Goal: Information Seeking & Learning: Learn about a topic

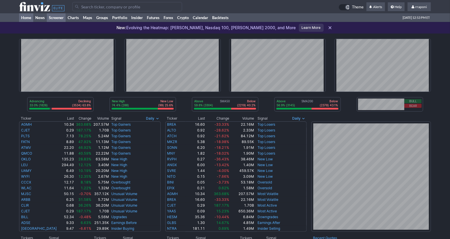
click at [60, 20] on link "Screener" at bounding box center [56, 17] width 19 height 9
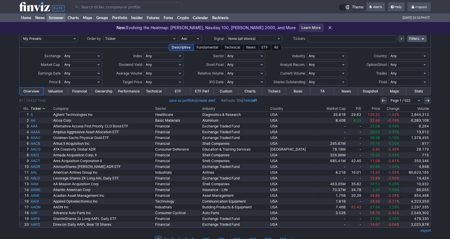
click at [321, 40] on input "text" at bounding box center [352, 38] width 89 height 7
type input "tltw"
click at [401, 40] on icon at bounding box center [401, 38] width 5 height 5
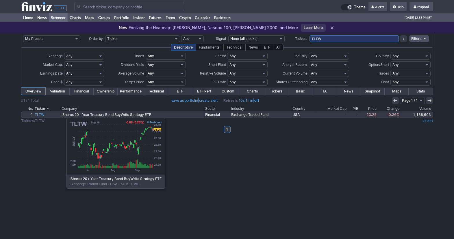
click at [38, 115] on link "TLTW" at bounding box center [47, 115] width 27 height 6
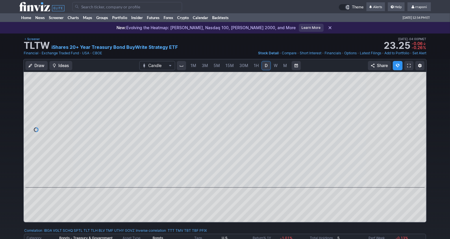
click at [276, 66] on span "W" at bounding box center [276, 65] width 4 height 5
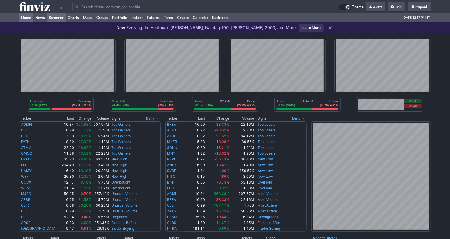
click at [56, 20] on link "Screener" at bounding box center [56, 17] width 19 height 9
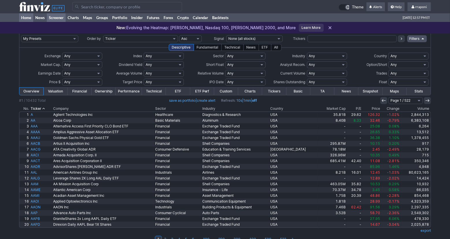
click at [27, 20] on link "Home" at bounding box center [26, 17] width 14 height 9
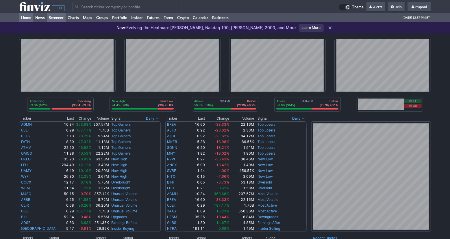
click at [61, 18] on link "Screener" at bounding box center [56, 17] width 19 height 9
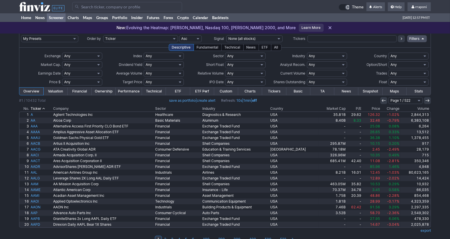
click at [276, 46] on div "All" at bounding box center [276, 47] width 10 height 7
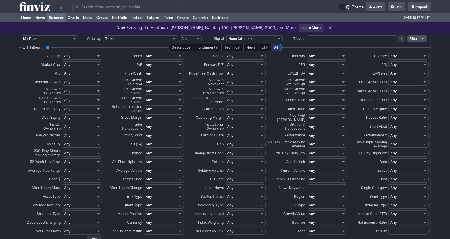
click at [326, 55] on select "Any Stocks only (ex-Funds) Exchange Traded Fund Advertising Agencies Aerospace …" at bounding box center [327, 56] width 40 height 7
select select "exchangetradedfund"
click at [307, 53] on select "Any Stocks only (ex-Funds) Exchange Traded Fund Advertising Agencies Aerospace …" at bounding box center [327, 56] width 40 height 7
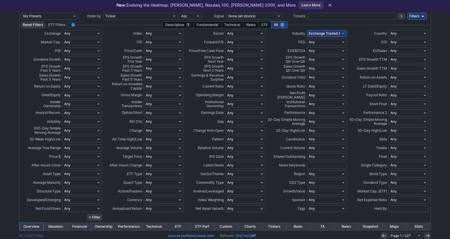
scroll to position [24, 0]
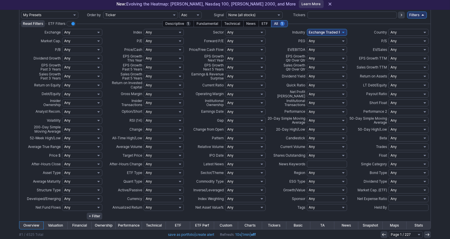
click at [337, 76] on select "Any None (0%) Positive (>0%) High (>5%) Very High (>10%) Over 1% Over 2% Over 3…" at bounding box center [327, 76] width 40 height 7
select select "veryhigh"
click at [307, 73] on select "Any None (0%) Positive (>0%) High (>5%) Very High (>10%) Over 1% Over 2% Over 3…" at bounding box center [327, 76] width 40 height 7
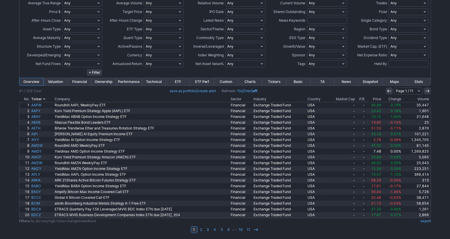
scroll to position [168, 0]
click at [421, 99] on th "Volume" at bounding box center [416, 99] width 29 height 6
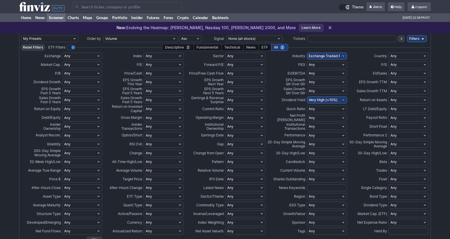
scroll to position [168, 0]
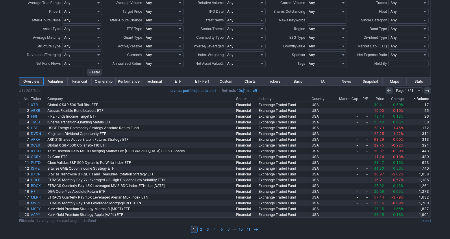
click at [414, 99] on icon at bounding box center [414, 99] width 5 height 5
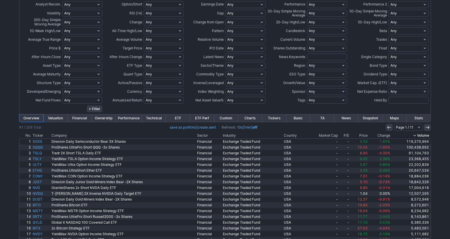
scroll to position [168, 0]
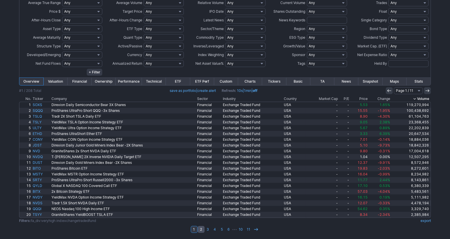
click at [201, 230] on link "2" at bounding box center [201, 229] width 7 height 7
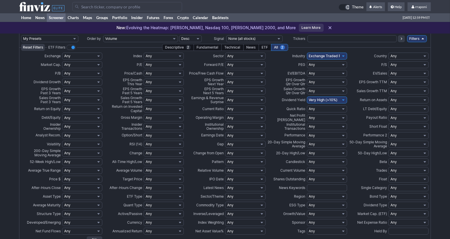
scroll to position [168, 0]
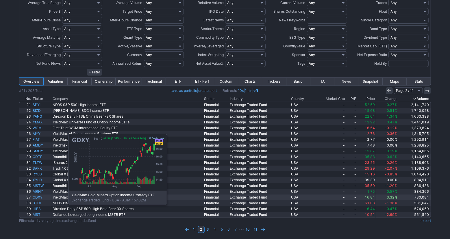
click at [39, 197] on link "GDXY" at bounding box center [42, 198] width 20 height 6
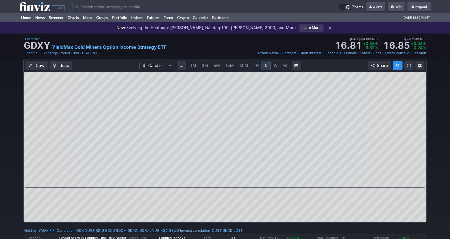
click at [278, 68] on link "W" at bounding box center [275, 65] width 9 height 9
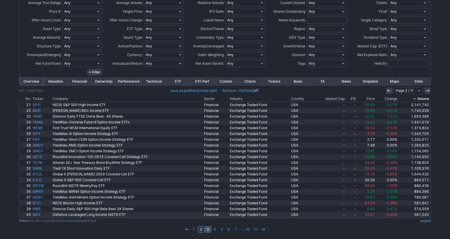
click at [208, 231] on link "3" at bounding box center [208, 229] width 7 height 7
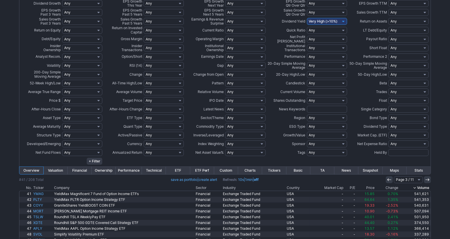
scroll to position [168, 0]
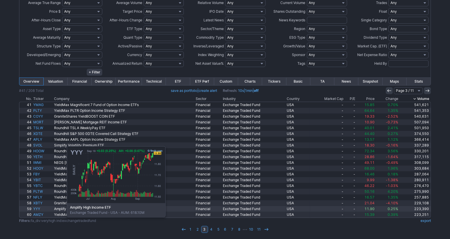
click at [38, 210] on link "YYY" at bounding box center [42, 209] width 21 height 6
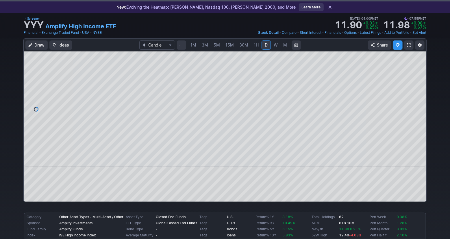
scroll to position [21, 0]
click at [273, 49] on div "1M 3M 5M 15M 30M 1H D W M" at bounding box center [238, 45] width 103 height 10
click at [275, 47] on span "W" at bounding box center [276, 45] width 4 height 6
click at [285, 46] on span "M" at bounding box center [285, 44] width 4 height 5
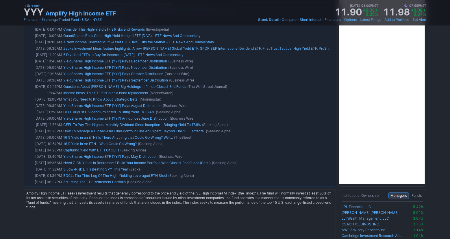
scroll to position [970, 0]
click at [284, 227] on div "Amplify High Income ETF seeks investment results that generally correspond to t…" at bounding box center [180, 228] width 312 height 75
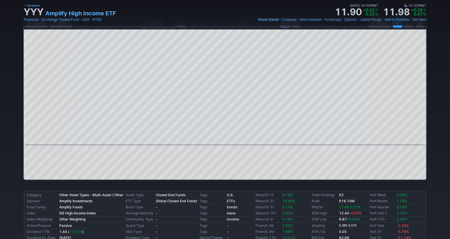
scroll to position [0, 0]
